Goal: Task Accomplishment & Management: Manage account settings

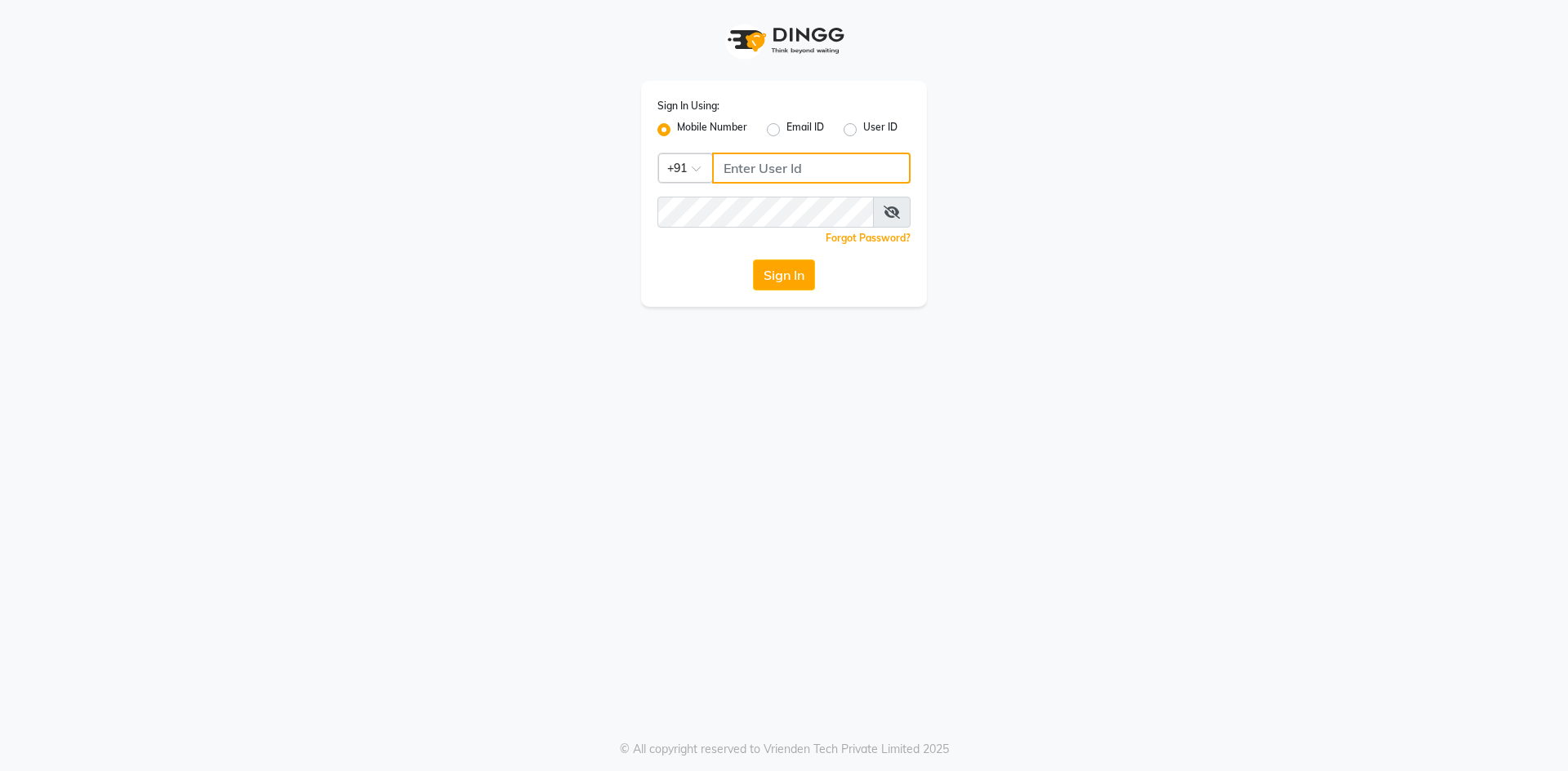
click at [784, 175] on input "Username" at bounding box center [811, 168] width 198 height 31
drag, startPoint x: 874, startPoint y: 173, endPoint x: 672, endPoint y: 188, distance: 202.6
click at [672, 188] on div "Sign In Using: Mobile Number Email ID User ID Country Code × [PHONE_NUMBER] Rem…" at bounding box center [784, 194] width 286 height 227
type input "7715996111"
click at [782, 284] on button "Sign In" at bounding box center [784, 275] width 62 height 31
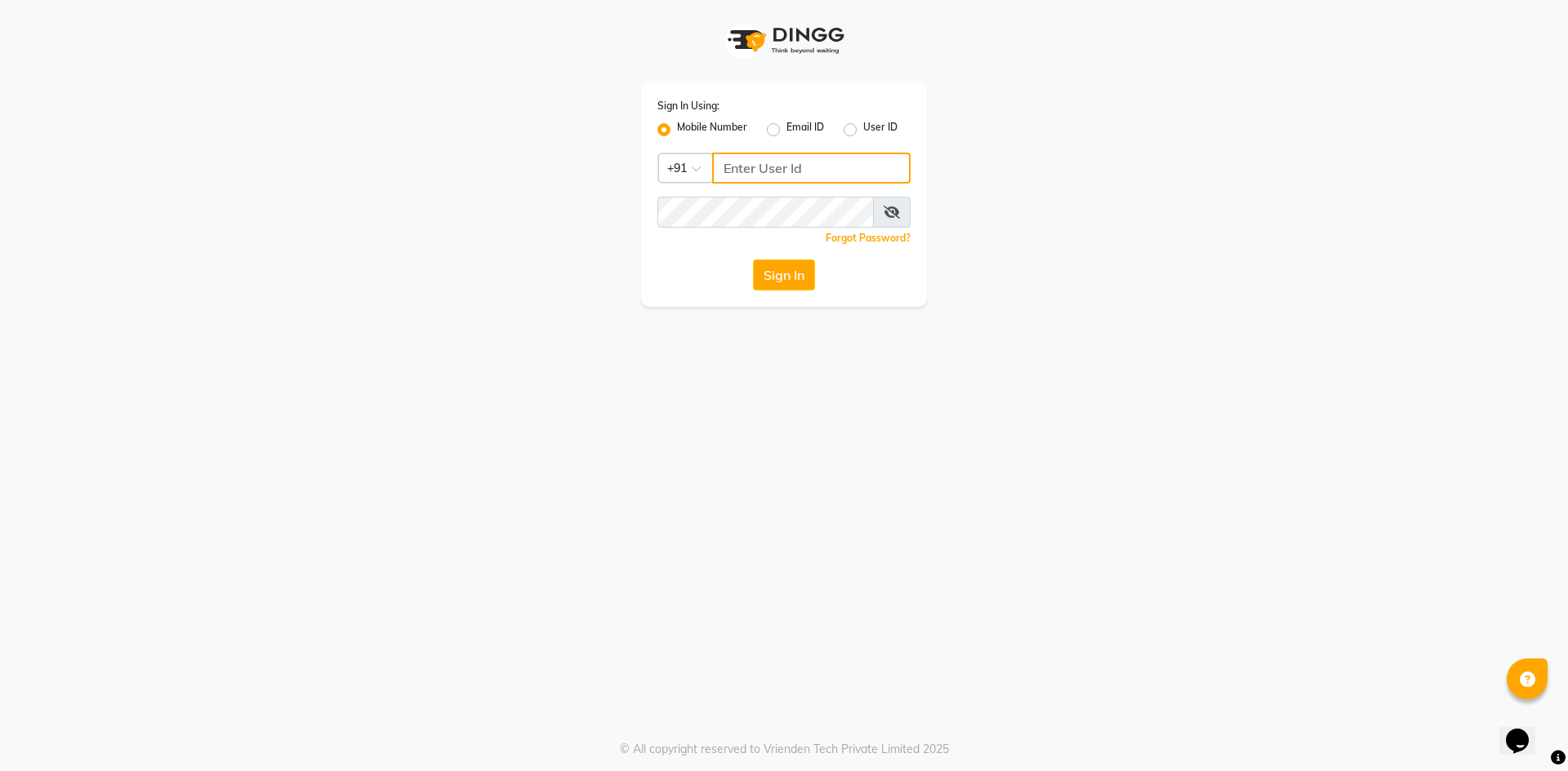
click at [758, 173] on input "Username" at bounding box center [811, 168] width 198 height 31
click at [662, 199] on div "Sign In Using: Mobile Number Email ID User ID Country Code × [PHONE_NUMBER] Rem…" at bounding box center [784, 194] width 286 height 227
type input "7715996111"
click at [794, 283] on button "Sign In" at bounding box center [784, 275] width 62 height 31
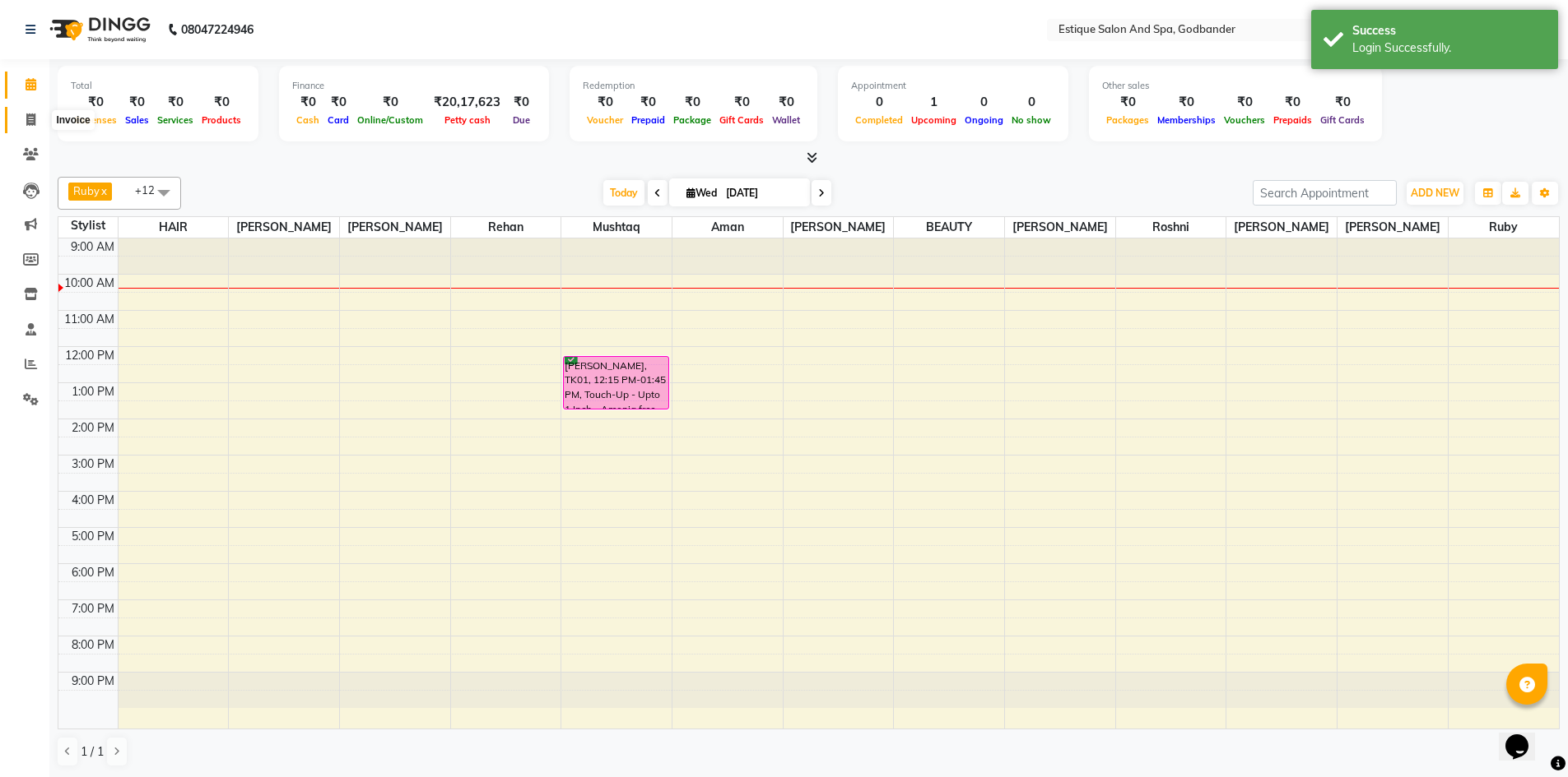
click at [32, 115] on icon at bounding box center [30, 119] width 9 height 12
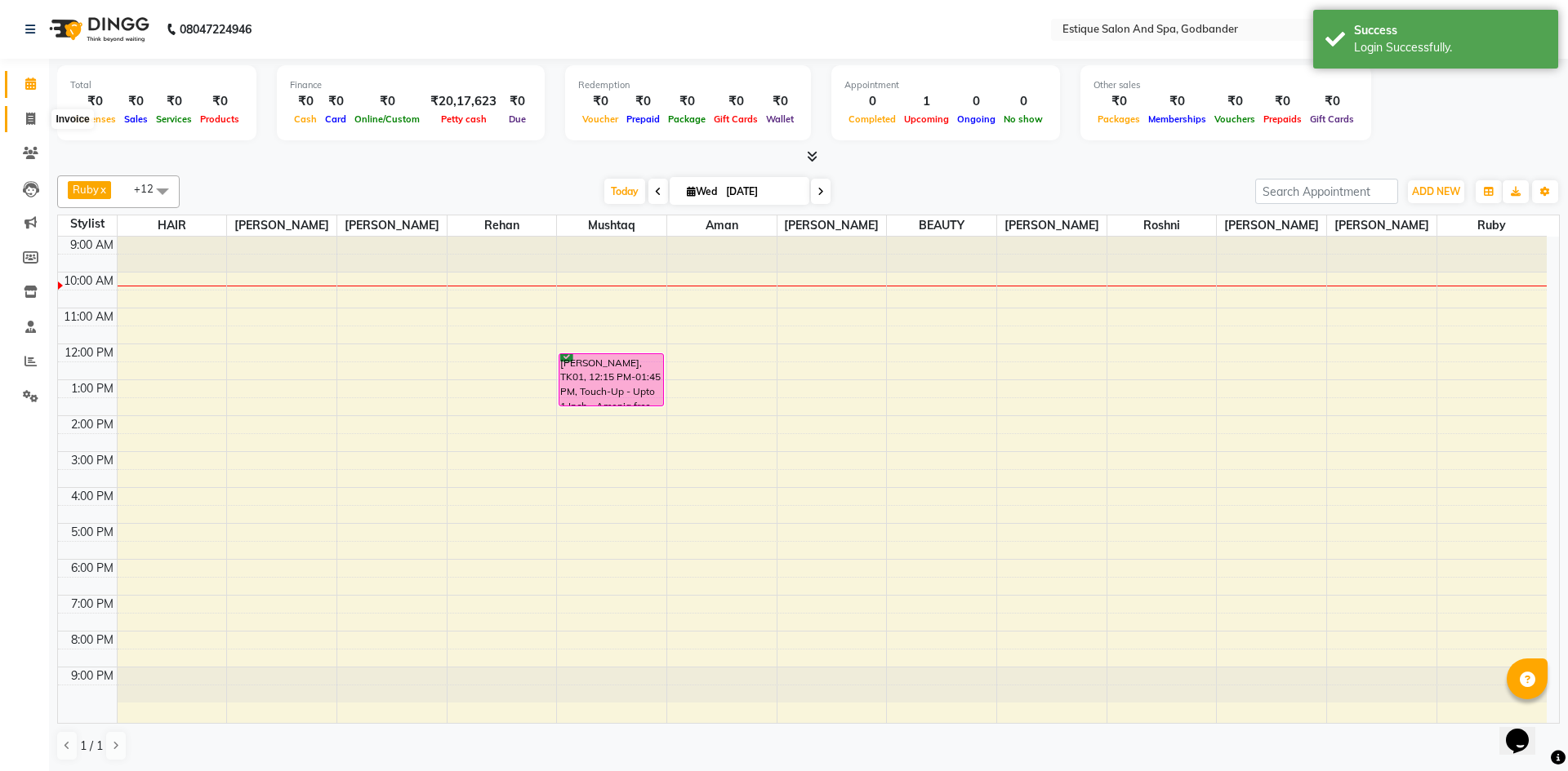
select select "6103"
select select "service"
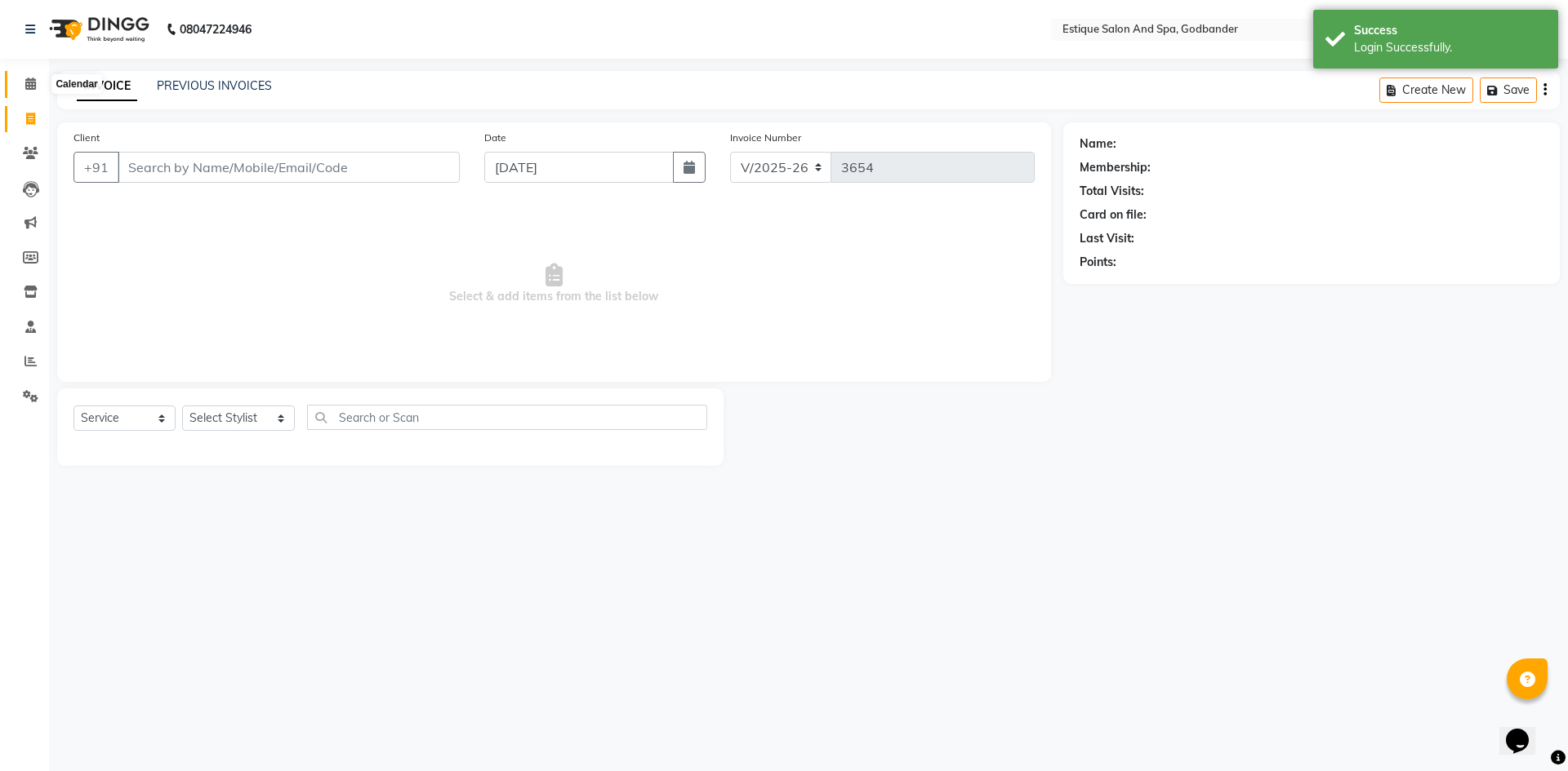
click at [41, 81] on span at bounding box center [30, 85] width 29 height 19
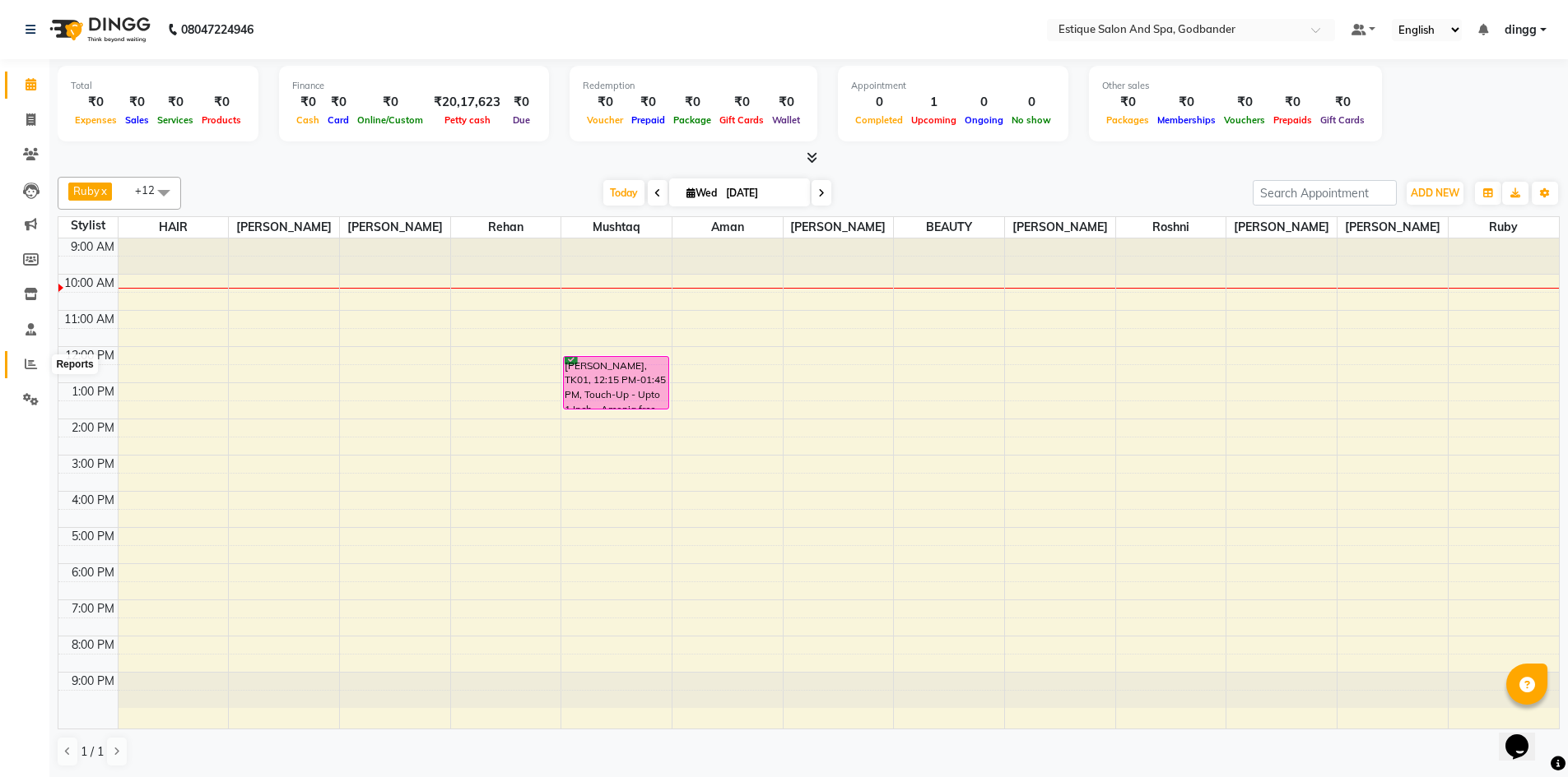
click at [39, 361] on span at bounding box center [31, 365] width 29 height 19
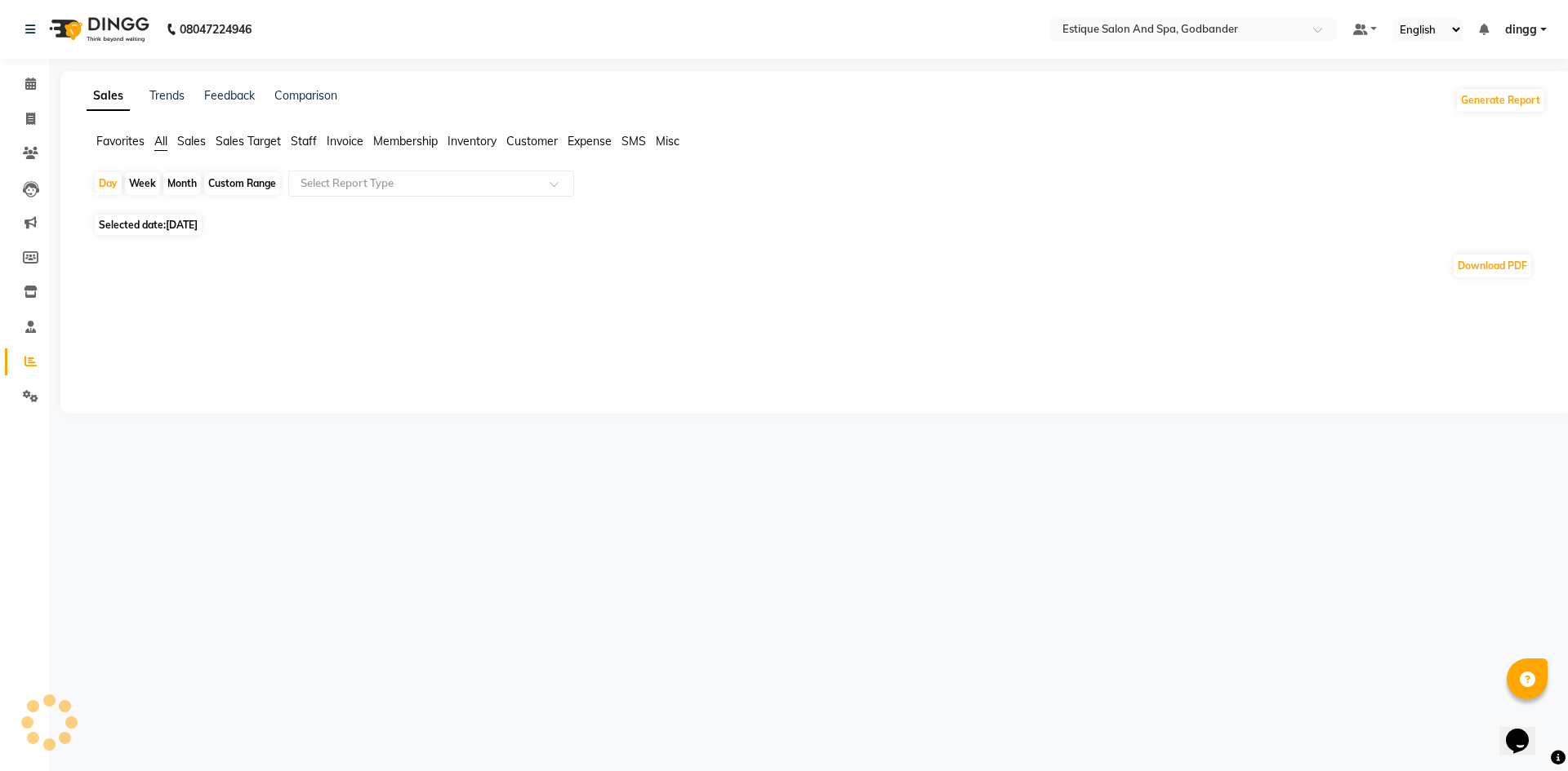
click at [262, 187] on div "Custom Range" at bounding box center [242, 184] width 76 height 23
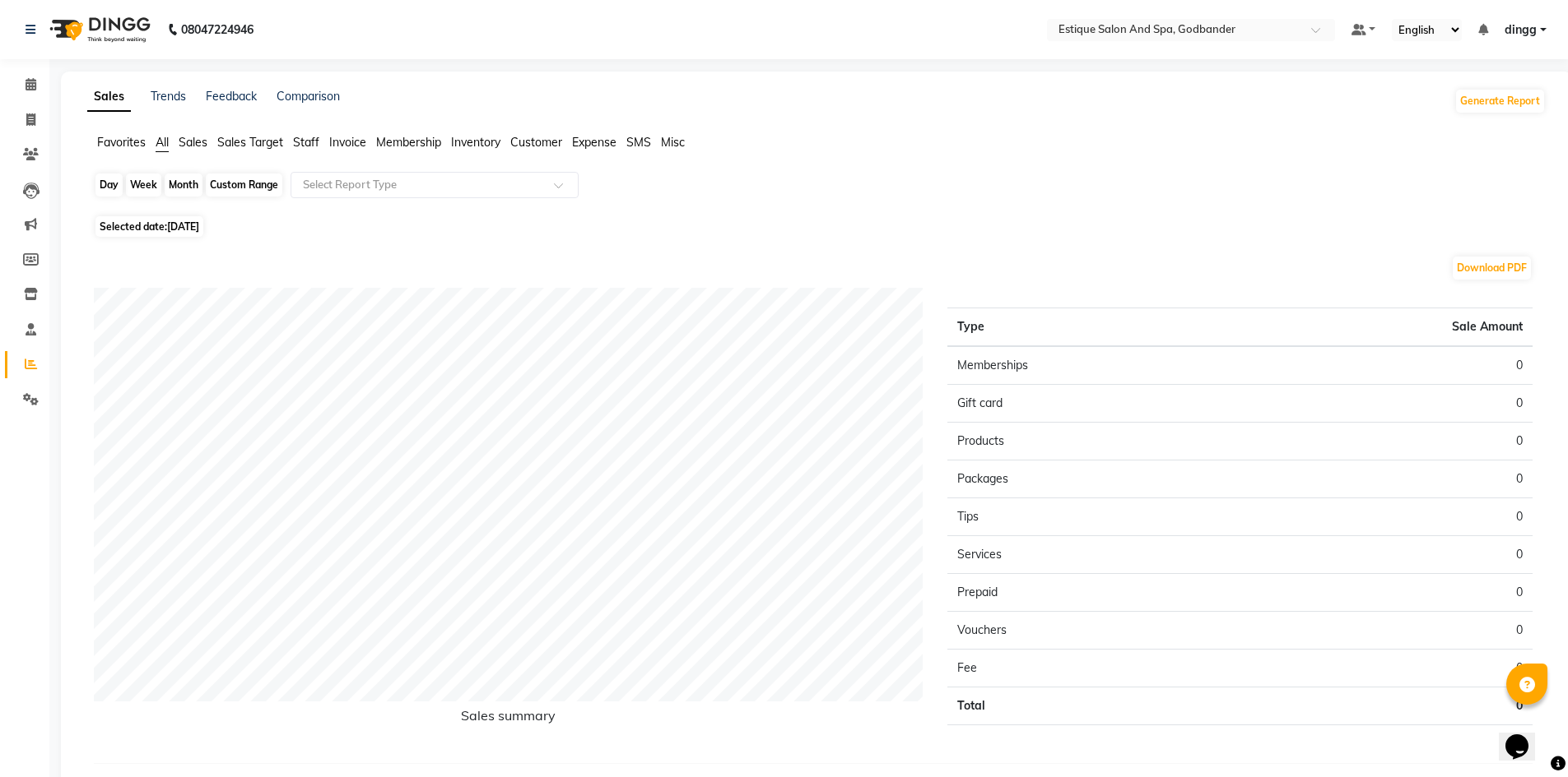
click at [240, 178] on div "Custom Range" at bounding box center [244, 185] width 77 height 23
select select "9"
select select "2025"
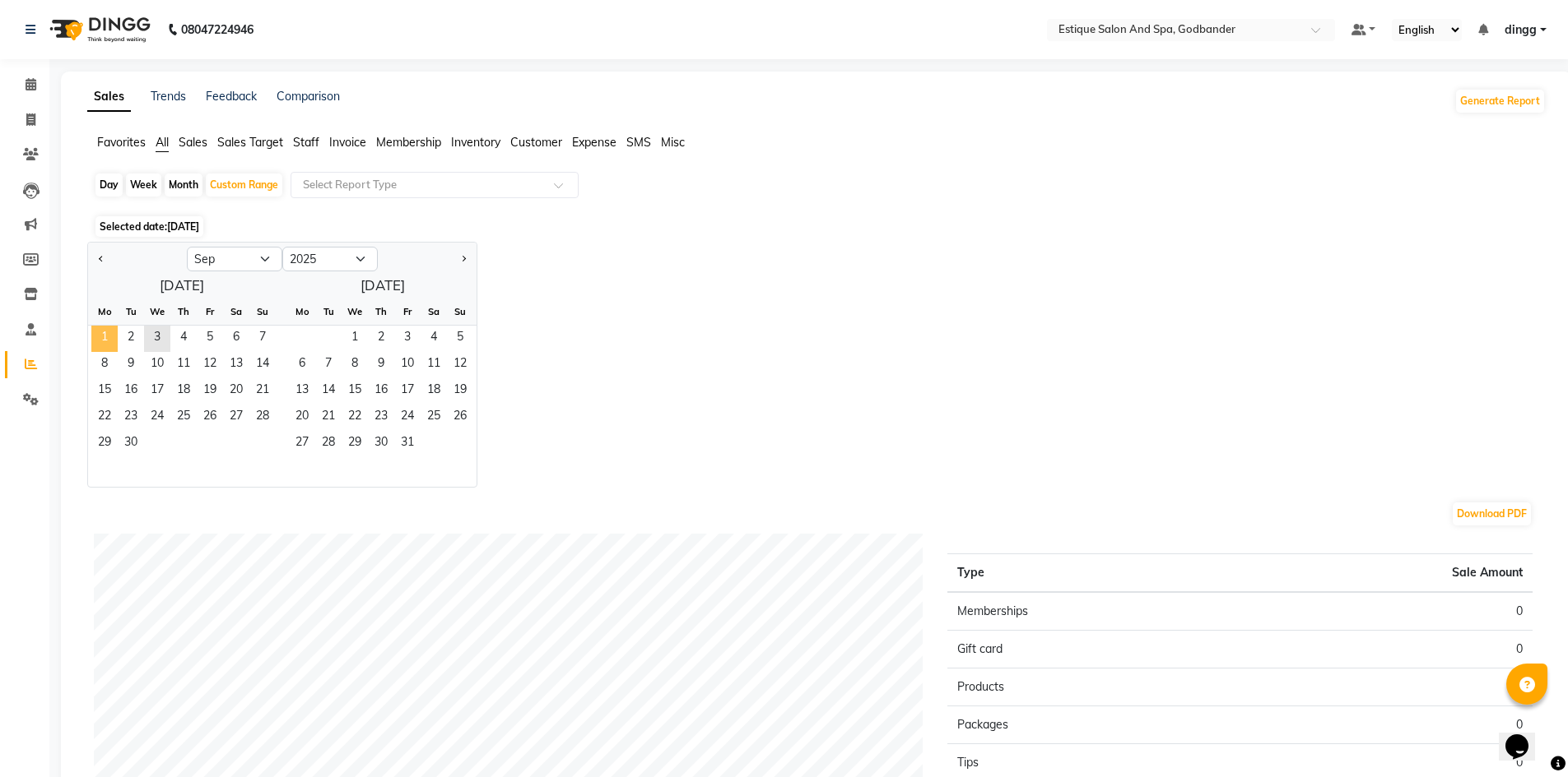
click at [106, 335] on span "1" at bounding box center [104, 339] width 26 height 26
click at [176, 324] on div "Mo Tu We Th Fr Sa Su" at bounding box center [182, 312] width 188 height 27
drag, startPoint x: 157, startPoint y: 336, endPoint x: 272, endPoint y: 247, distance: 145.4
click at [157, 337] on span "3" at bounding box center [156, 339] width 26 height 26
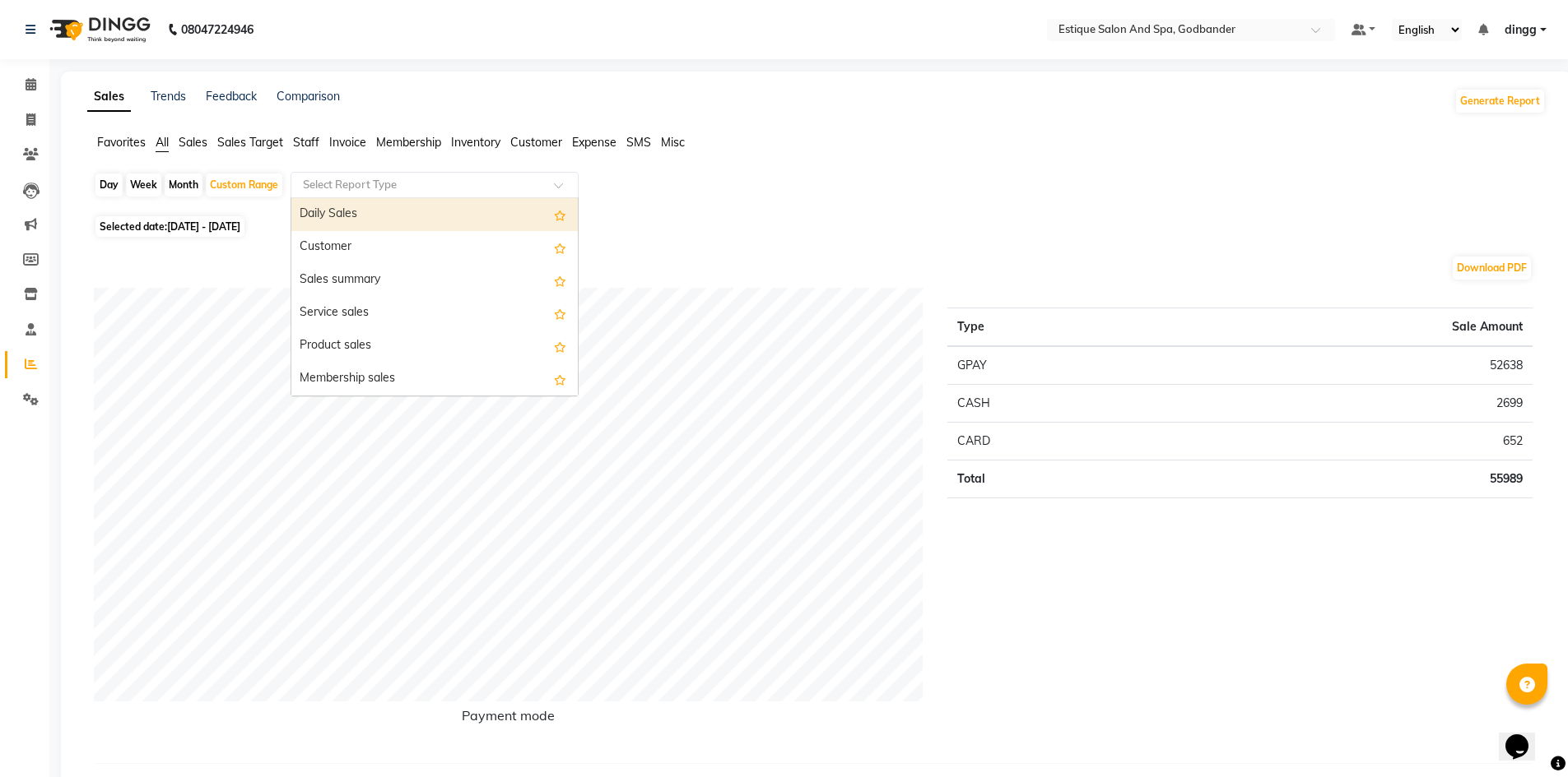
click at [352, 174] on div "Select Report Type" at bounding box center [435, 184] width 288 height 26
type input "me"
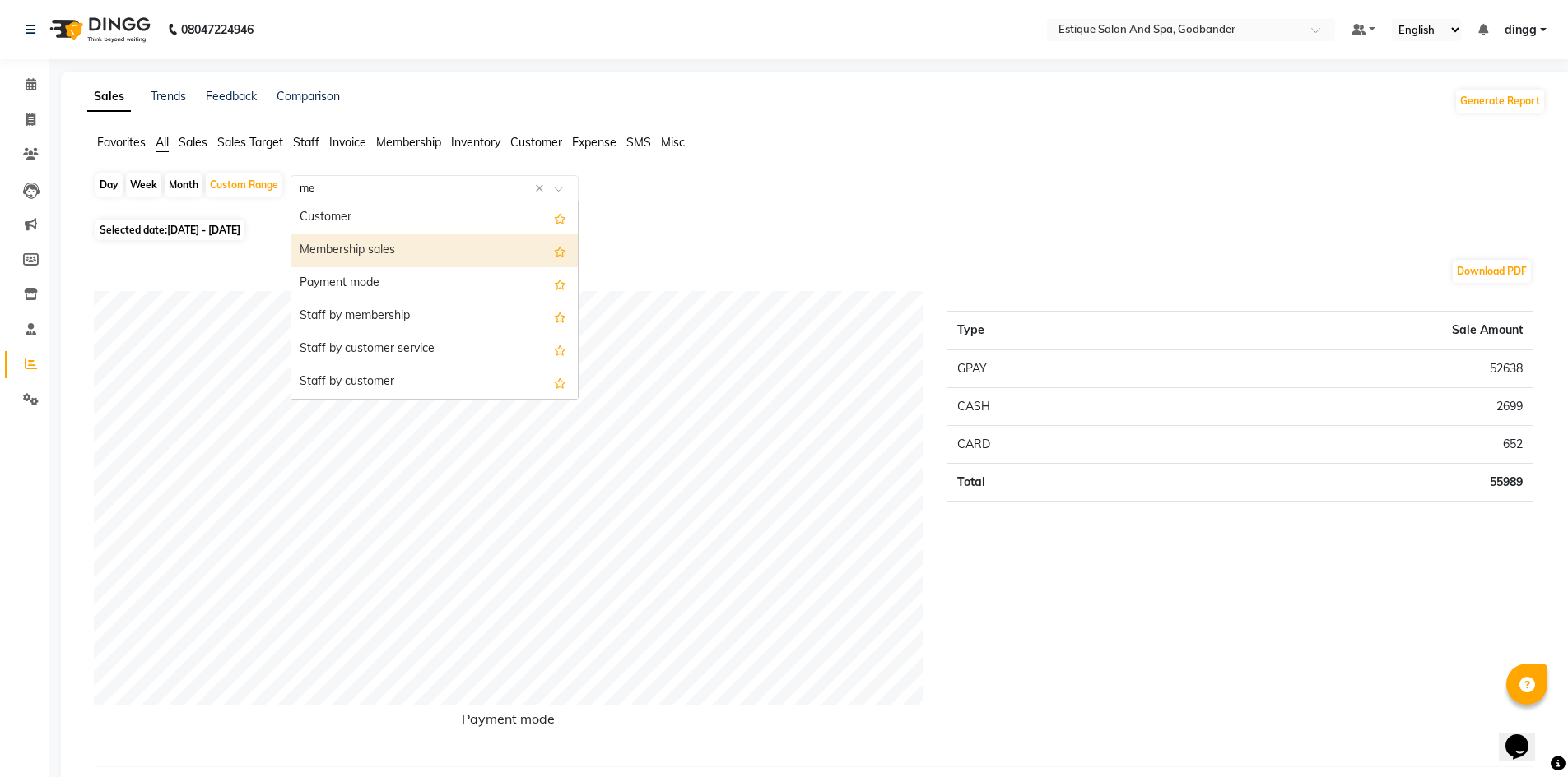
click at [373, 252] on div "Membership sales" at bounding box center [435, 250] width 286 height 33
select select "filtered_report"
select select "csv"
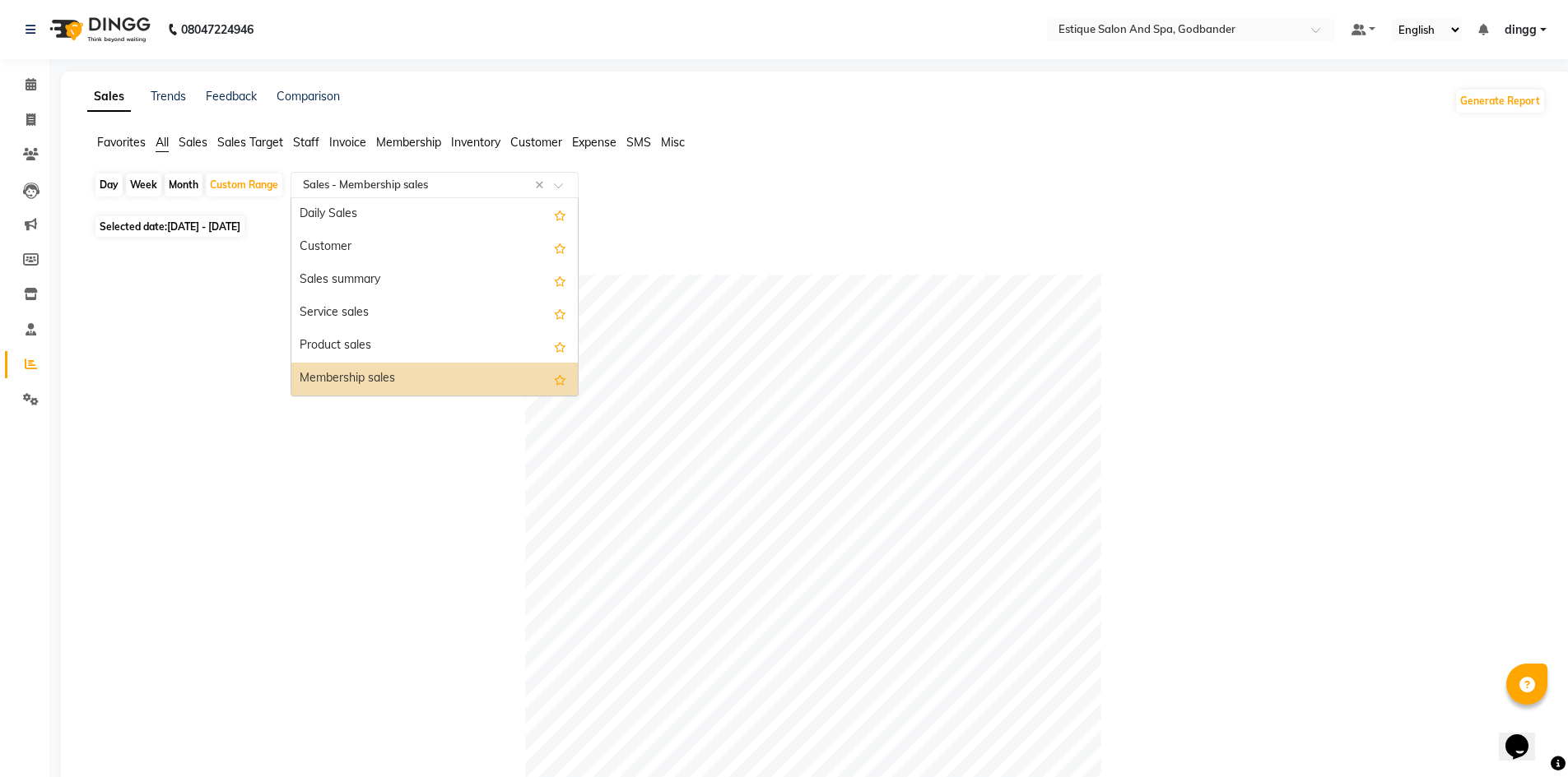
click at [511, 182] on input "text" at bounding box center [417, 184] width 237 height 16
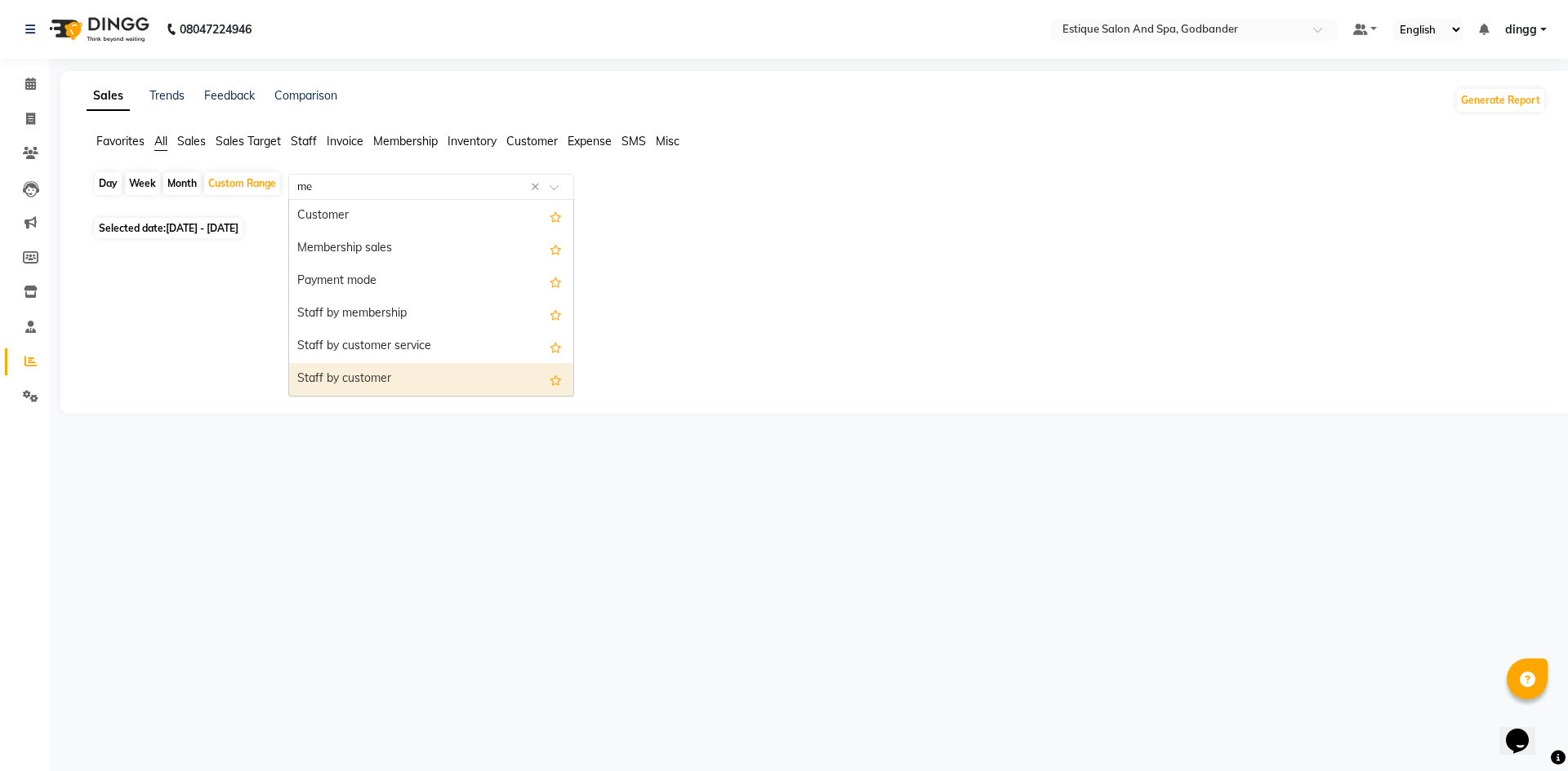
type input "mem"
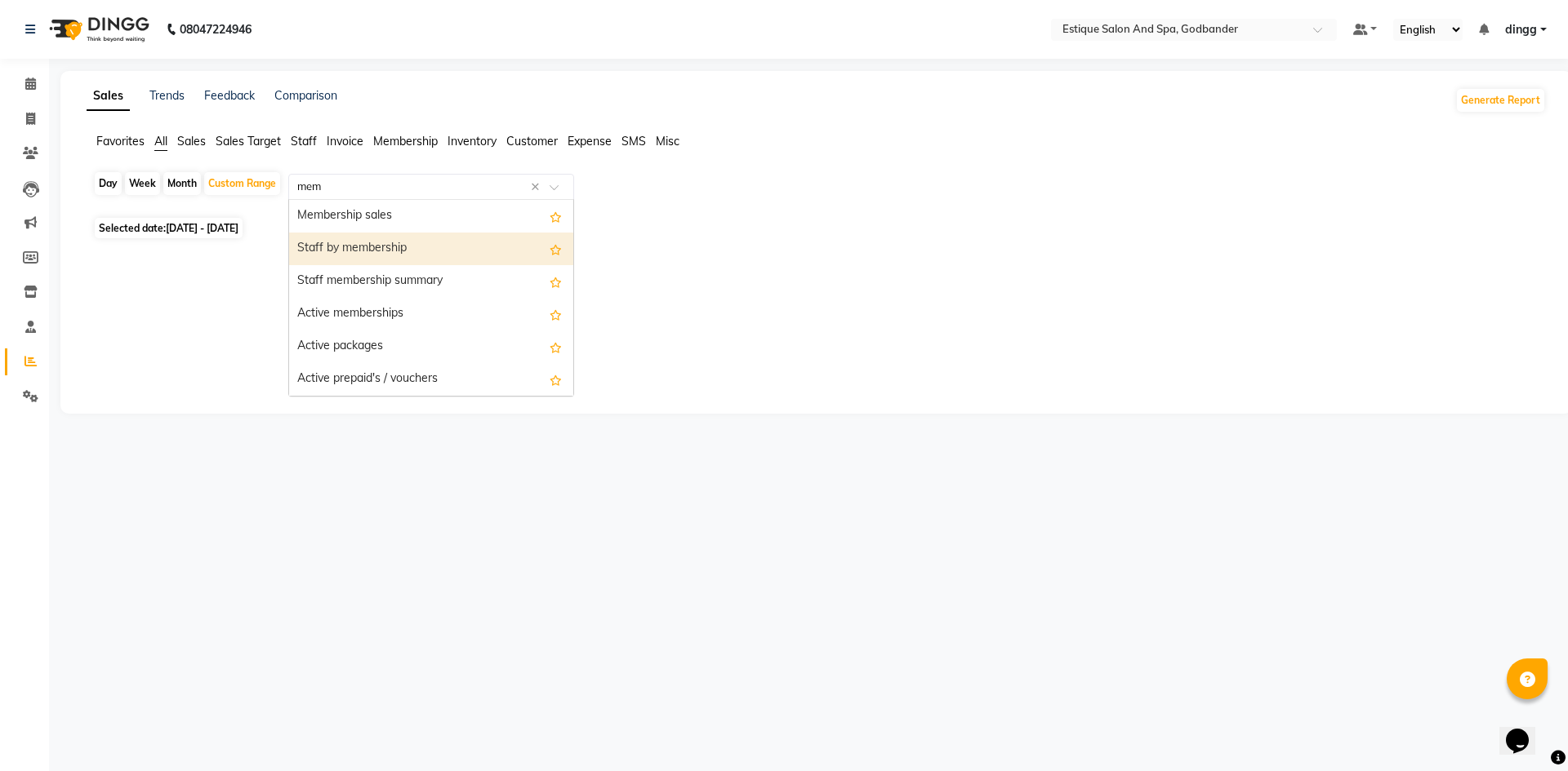
click at [433, 254] on div "Staff by membership" at bounding box center [431, 248] width 284 height 32
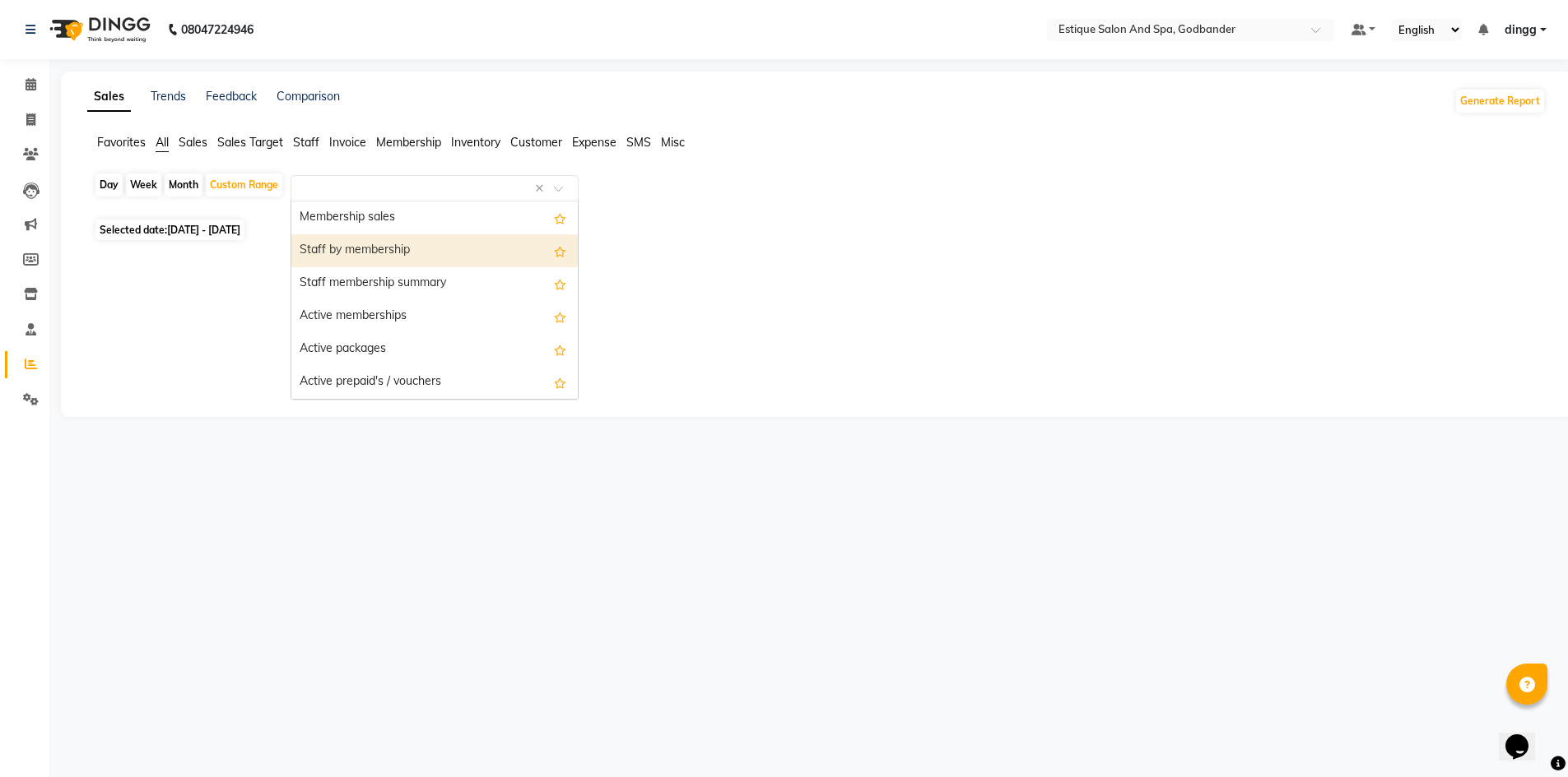
select select "filtered_report"
select select "csv"
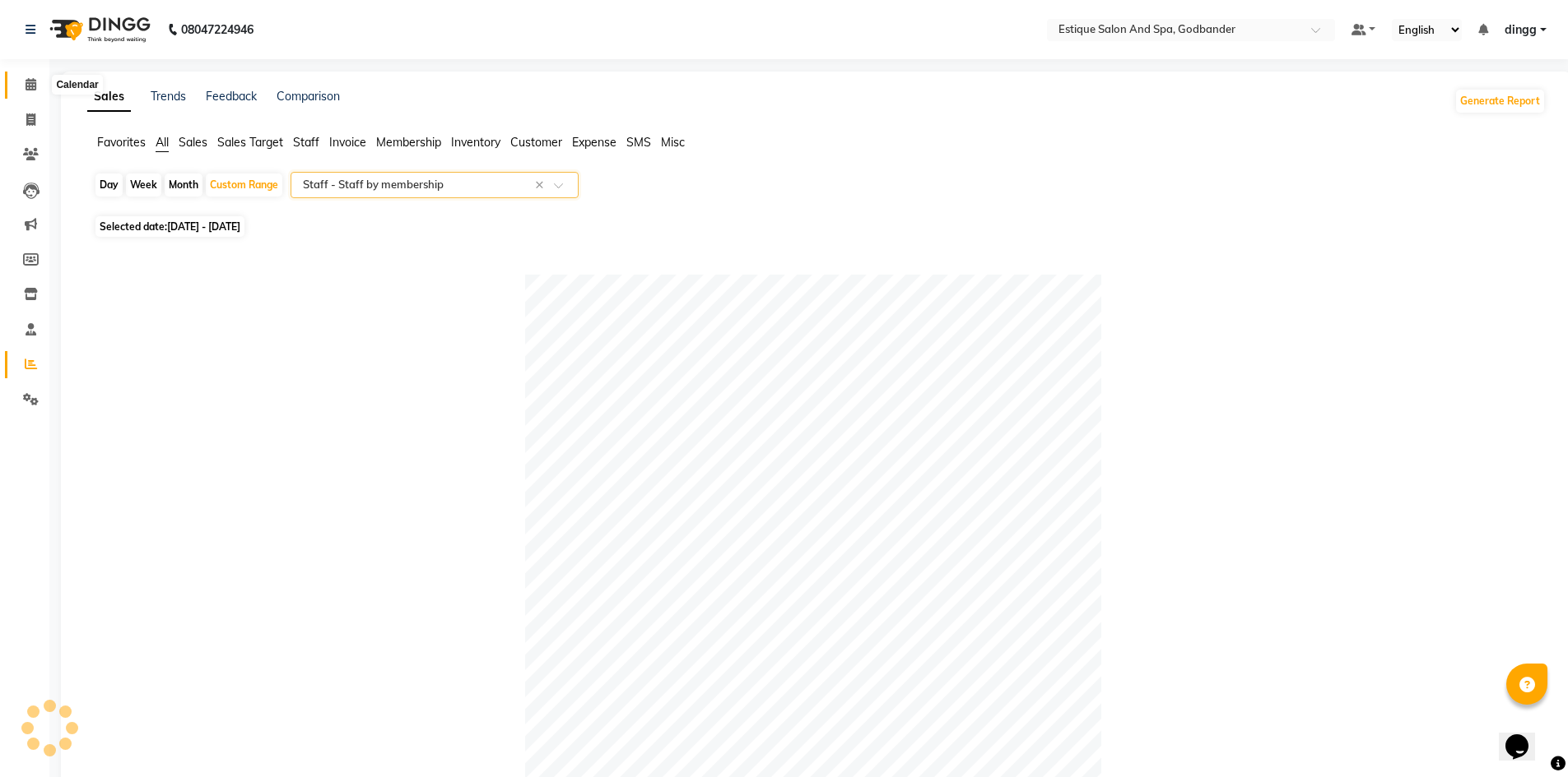
click at [27, 87] on icon at bounding box center [31, 83] width 11 height 12
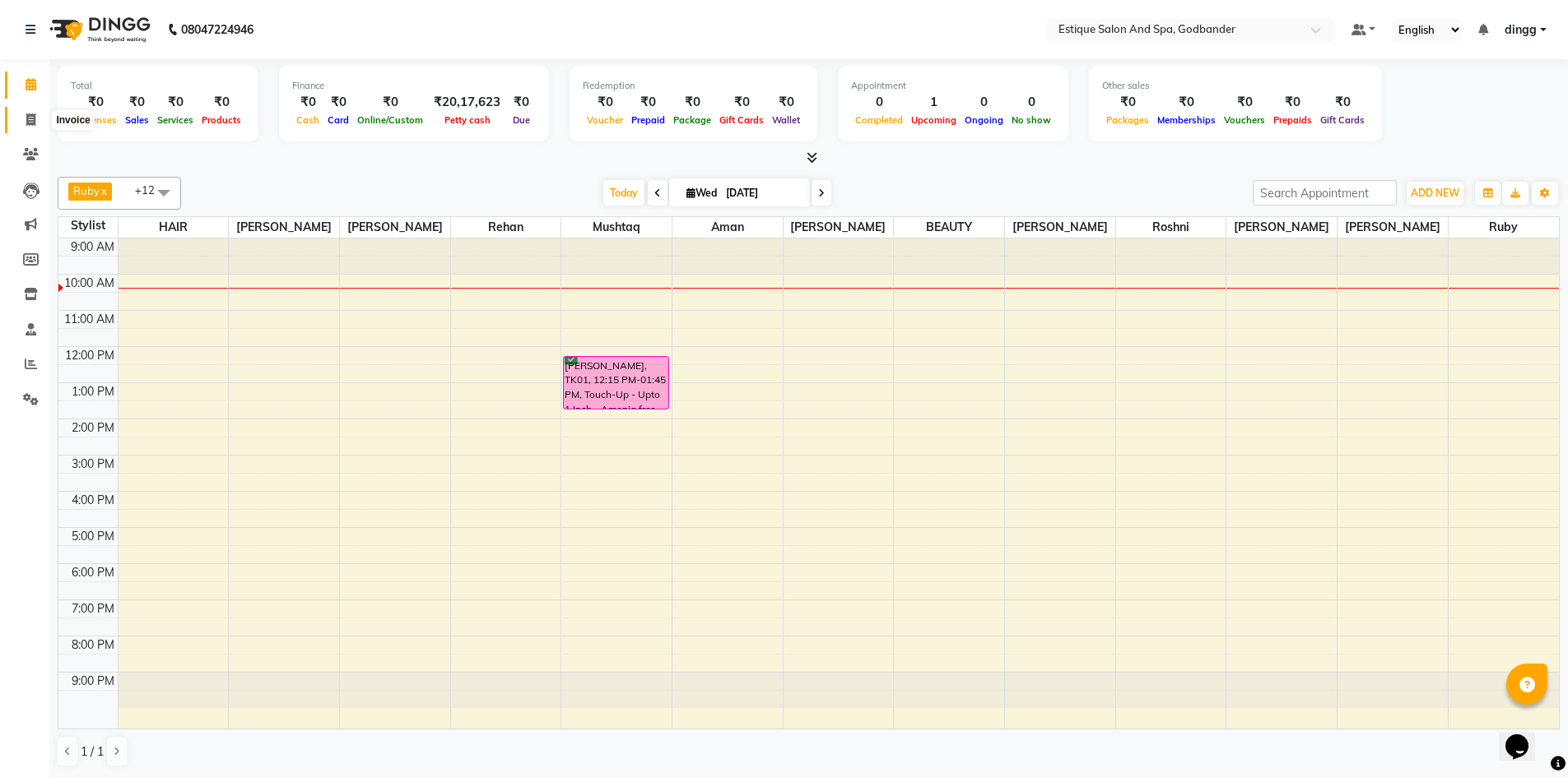
click at [30, 118] on icon at bounding box center [30, 119] width 9 height 12
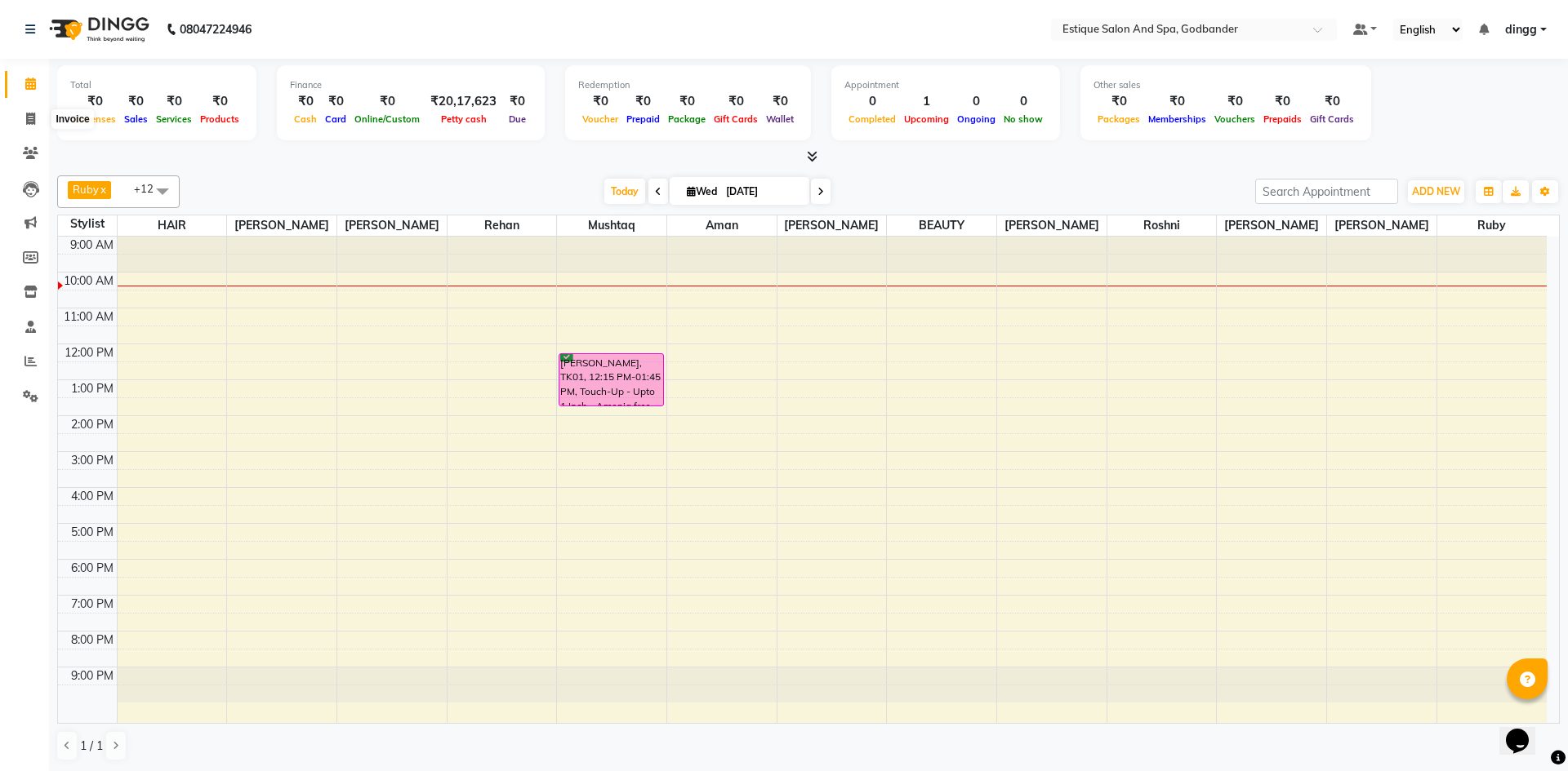
select select "6103"
select select "service"
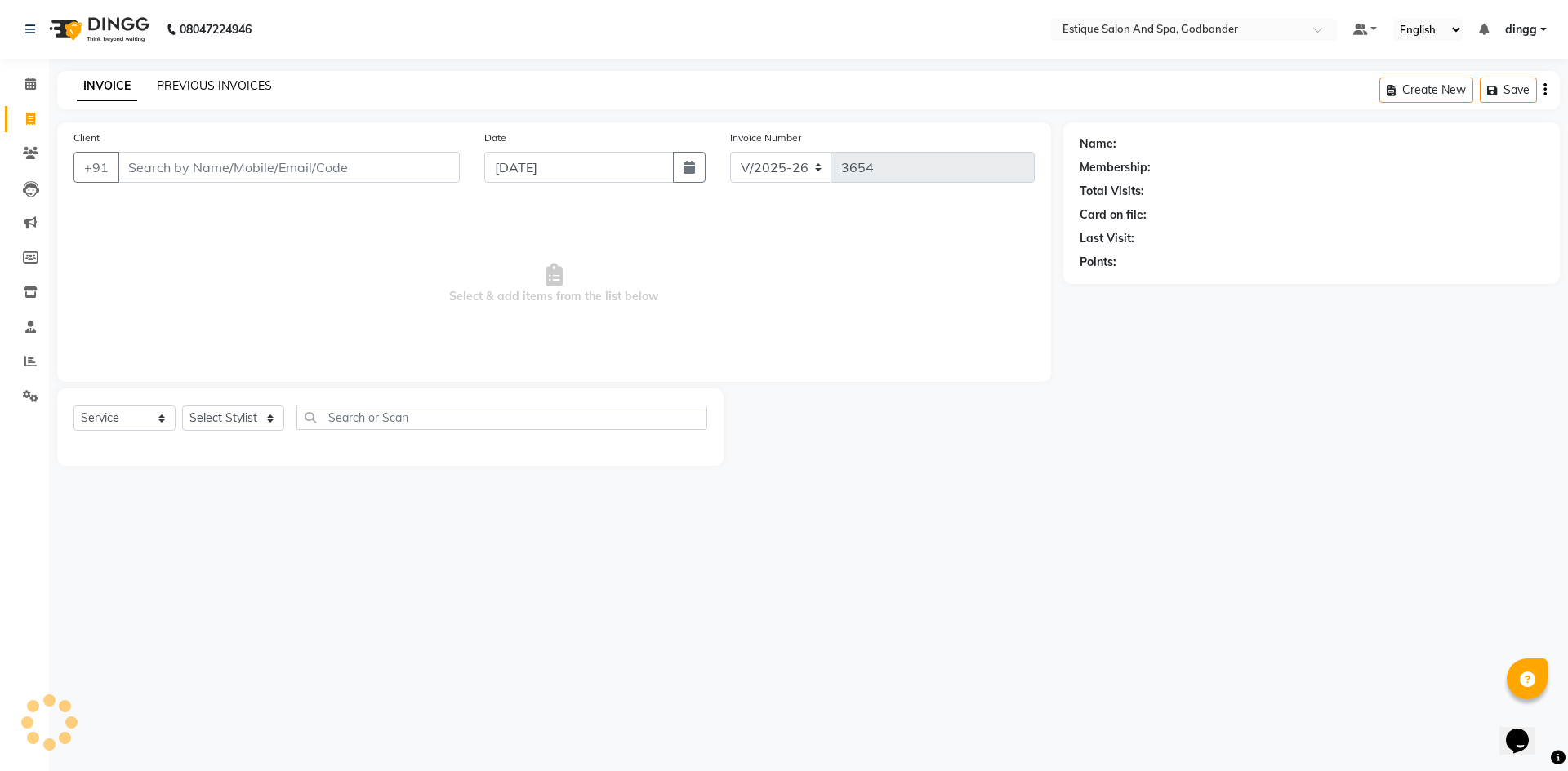
click at [232, 80] on link "PREVIOUS INVOICES" at bounding box center [214, 85] width 115 height 14
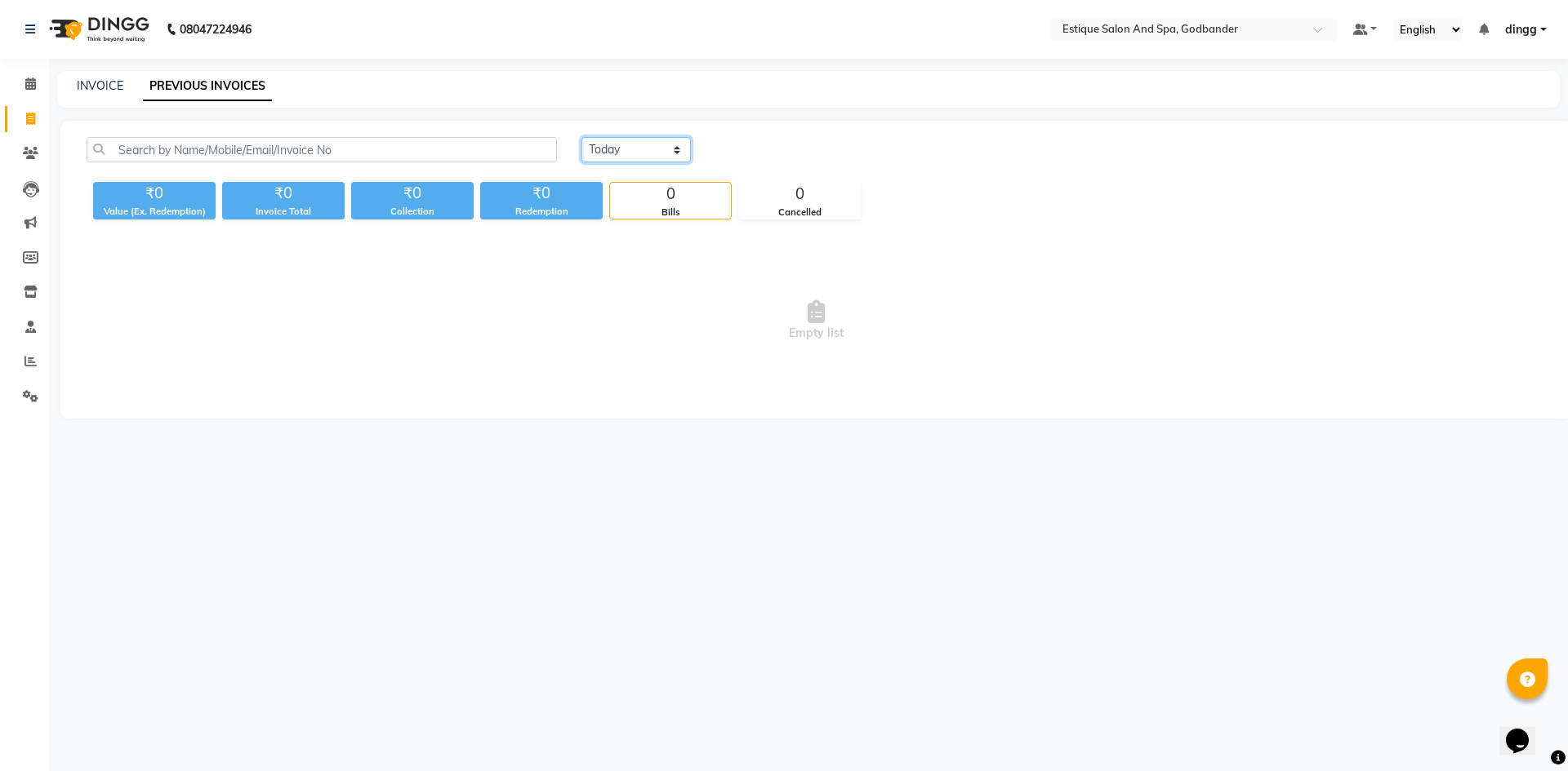
click at [613, 149] on select "[DATE] [DATE] Custom Range" at bounding box center [636, 149] width 109 height 26
select select "range"
click at [582, 137] on select "[DATE] [DATE] Custom Range" at bounding box center [636, 149] width 109 height 26
click at [788, 151] on input "[DATE]" at bounding box center [769, 150] width 114 height 23
select select "9"
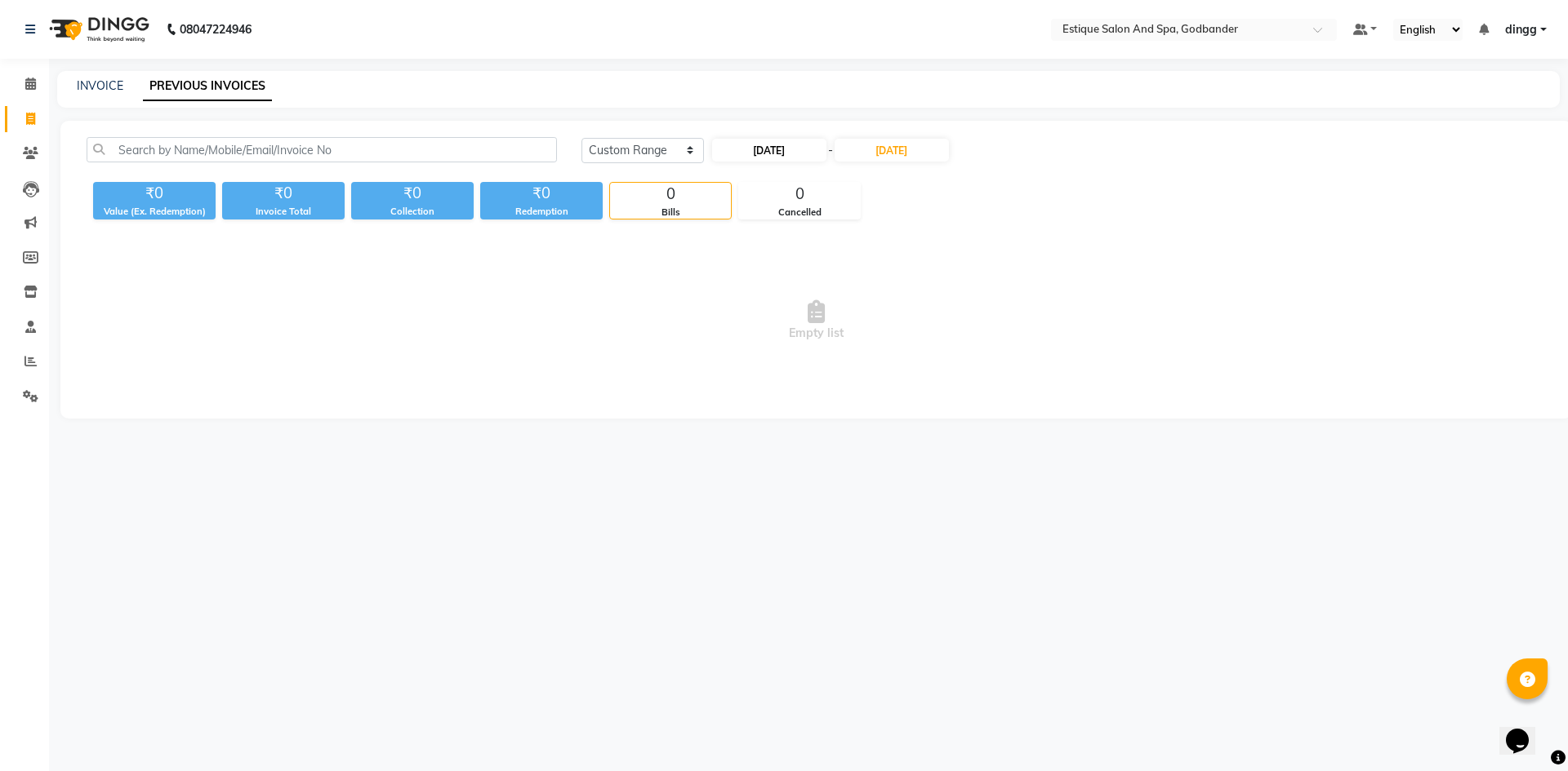
select select "2025"
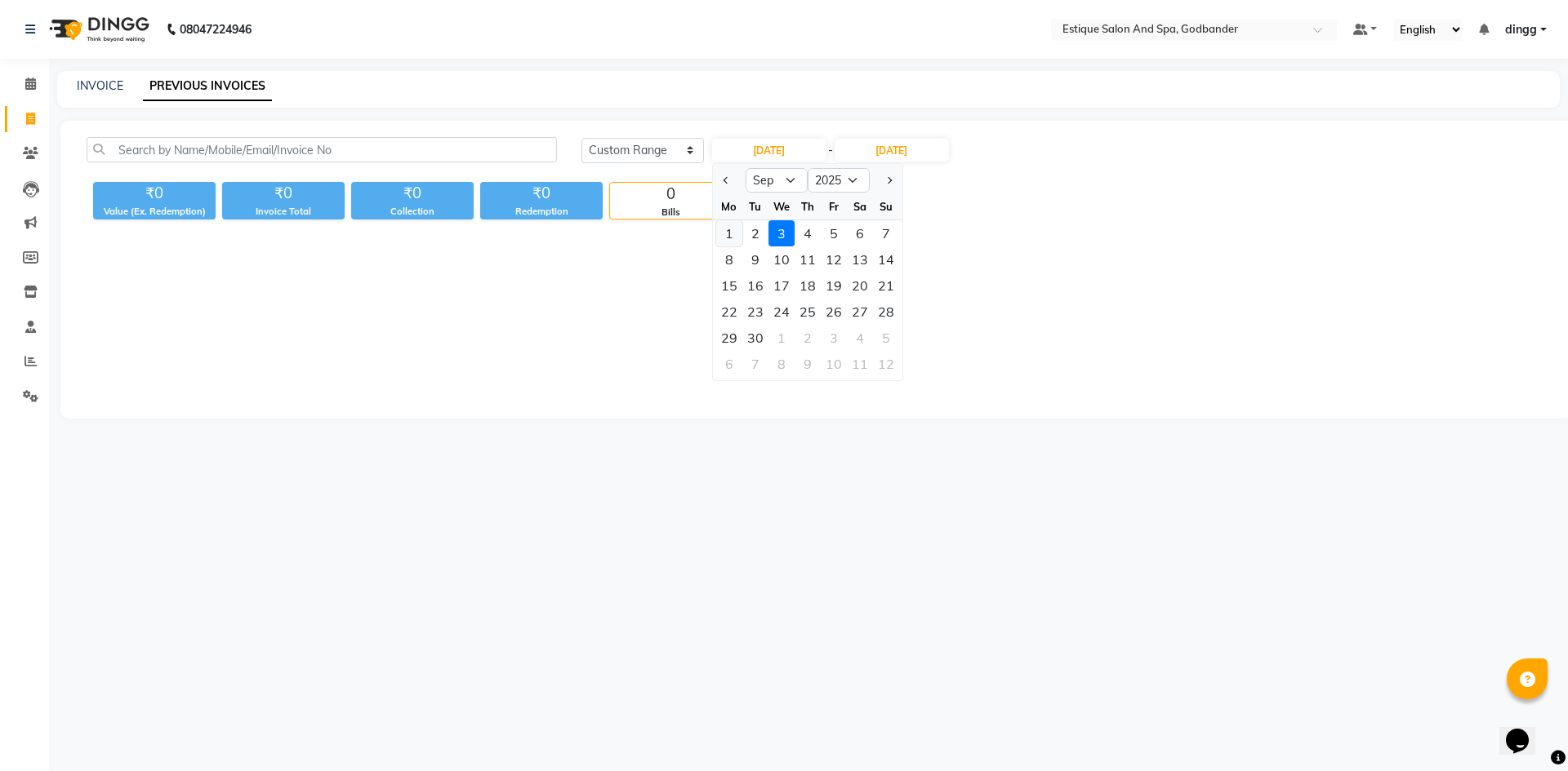
click at [725, 233] on div "1" at bounding box center [728, 233] width 26 height 26
type input "01-09-2025"
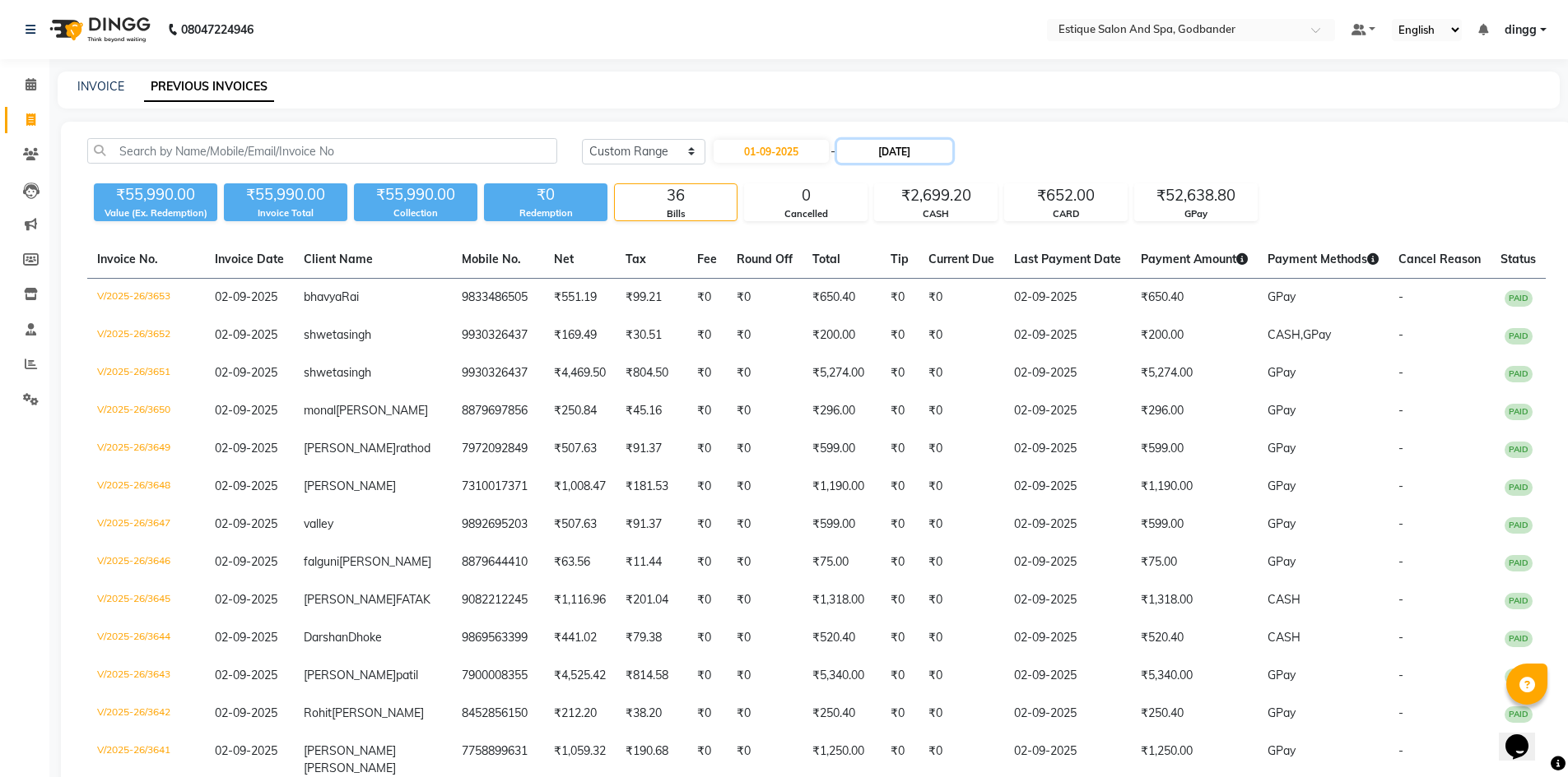
click at [885, 152] on input "[DATE]" at bounding box center [894, 152] width 115 height 23
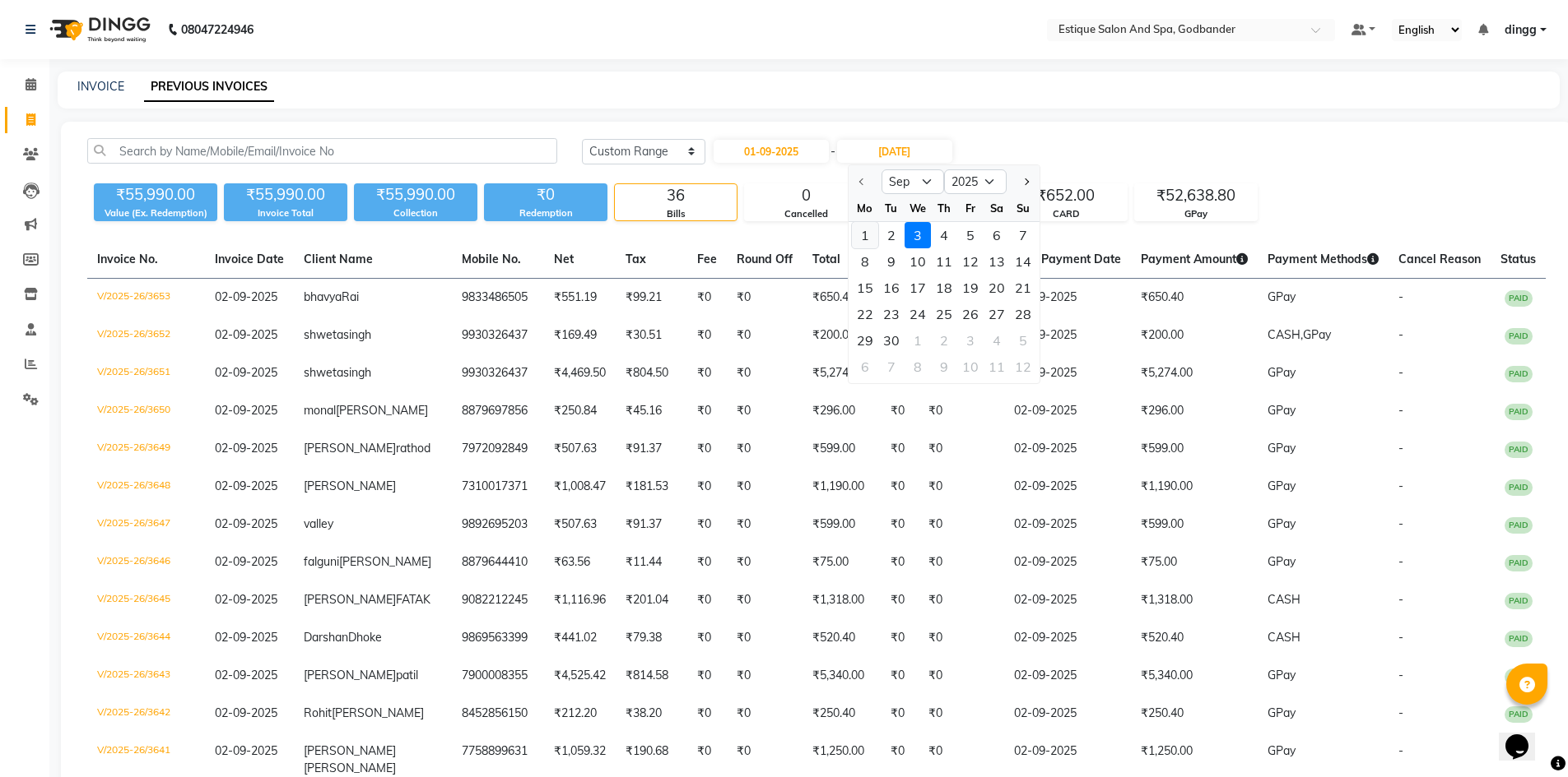
click at [859, 231] on div "1" at bounding box center [865, 235] width 26 height 26
type input "01-09-2025"
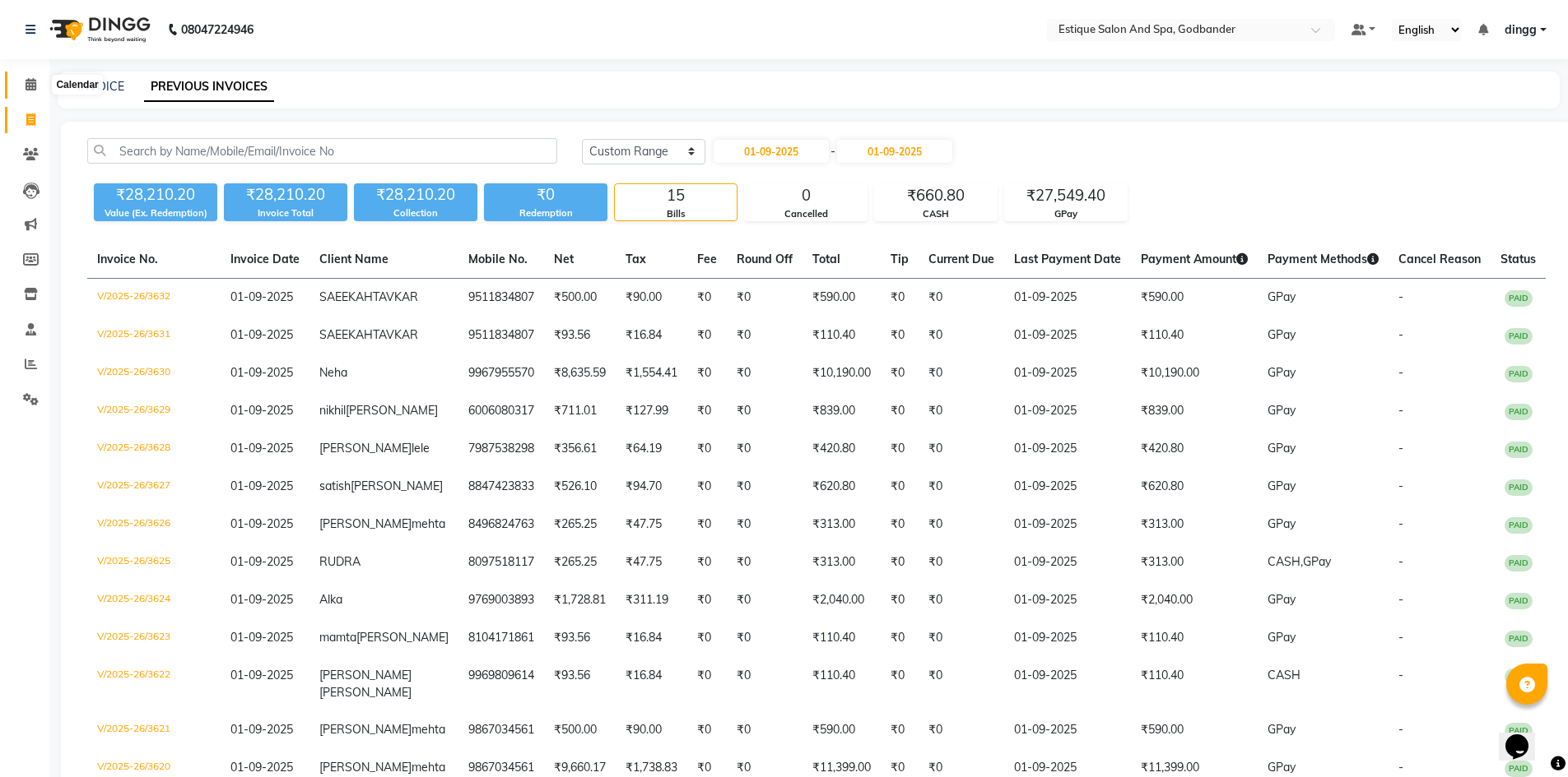
drag, startPoint x: 37, startPoint y: 88, endPoint x: 54, endPoint y: 76, distance: 20.8
click at [37, 88] on span at bounding box center [31, 85] width 29 height 19
